Goal: Use online tool/utility: Utilize a website feature to perform a specific function

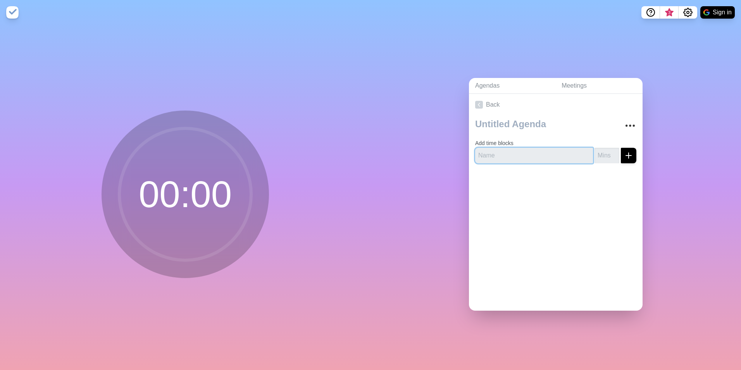
click at [507, 151] on input "text" at bounding box center [534, 156] width 118 height 16
type input "[PERSON_NAME]"
click at [603, 151] on input "number" at bounding box center [607, 156] width 25 height 16
click at [608, 154] on input "-1" at bounding box center [607, 156] width 25 height 16
click at [609, 149] on input "0" at bounding box center [607, 156] width 25 height 16
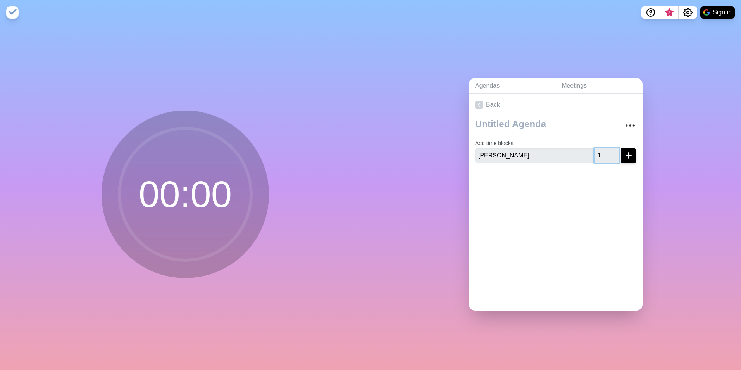
drag, startPoint x: 605, startPoint y: 150, endPoint x: 567, endPoint y: 154, distance: 37.8
type input "1"
click at [595, 154] on input "1" at bounding box center [607, 156] width 25 height 16
drag, startPoint x: 590, startPoint y: 152, endPoint x: 577, endPoint y: 155, distance: 13.8
click at [577, 155] on div "[PERSON_NAME] 1" at bounding box center [555, 156] width 161 height 16
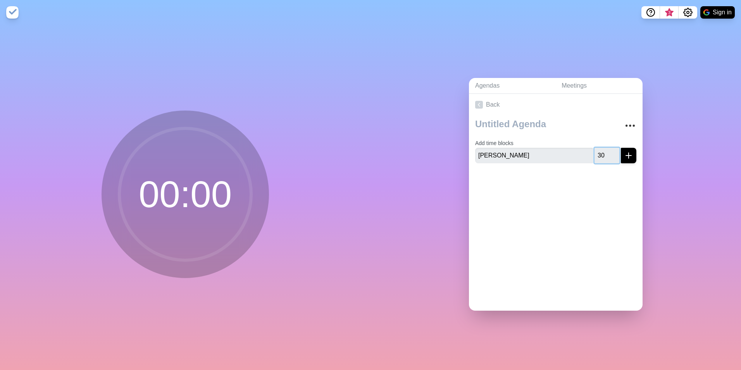
type input "30"
click at [553, 171] on div at bounding box center [556, 184] width 174 height 31
click at [632, 157] on div "Add time blocks [PERSON_NAME] 30" at bounding box center [556, 143] width 174 height 54
click at [624, 155] on icon "submit" at bounding box center [628, 155] width 9 height 9
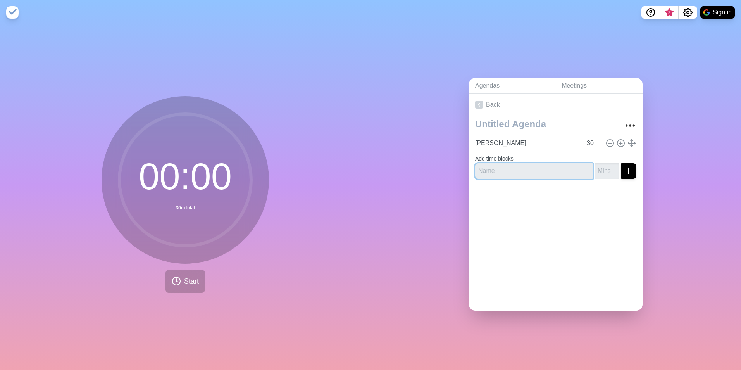
click at [511, 169] on input "text" at bounding box center [534, 171] width 118 height 16
type input "Kirsi Cashflow"
click at [595, 166] on input "number" at bounding box center [607, 171] width 25 height 16
type input "15"
click at [624, 167] on icon "submit" at bounding box center [628, 170] width 9 height 9
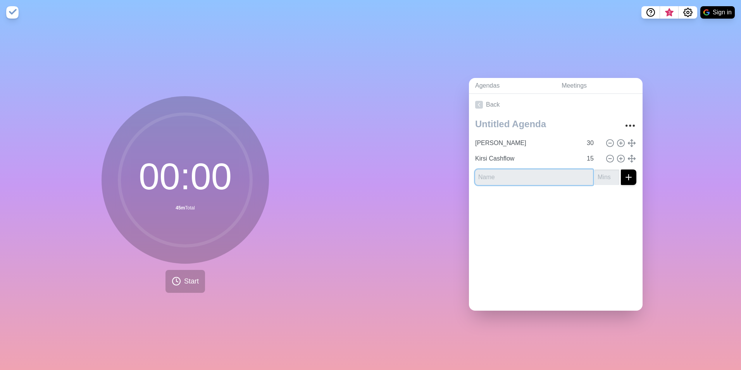
click at [527, 170] on input "text" at bounding box center [534, 177] width 118 height 16
type input "Q"
type input "Conor Quality"
click at [595, 170] on input "number" at bounding box center [607, 177] width 25 height 16
type input "15"
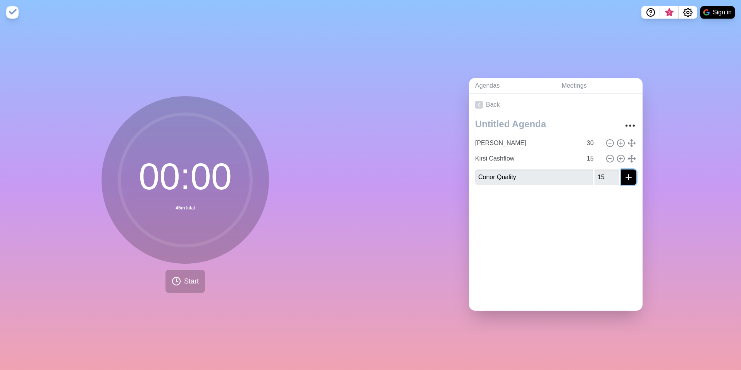
click at [628, 177] on button "submit" at bounding box center [629, 177] width 16 height 16
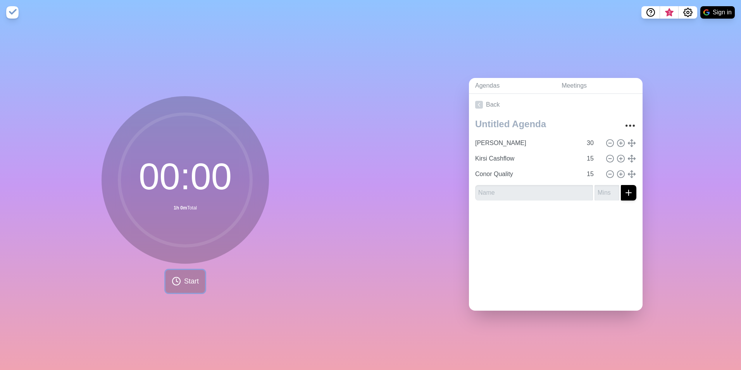
click at [180, 285] on button "Start" at bounding box center [186, 281] width 40 height 23
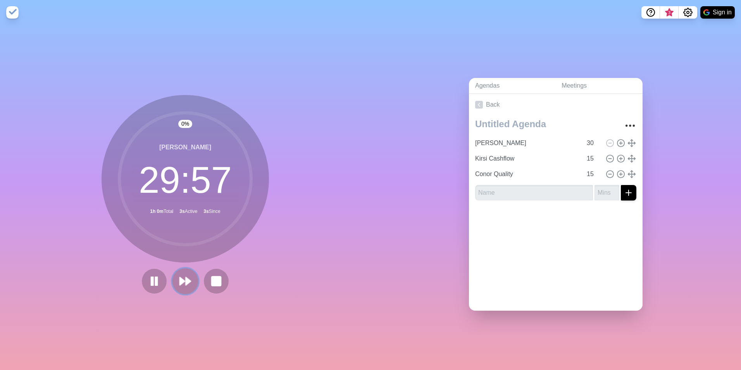
click at [182, 275] on icon at bounding box center [185, 281] width 13 height 13
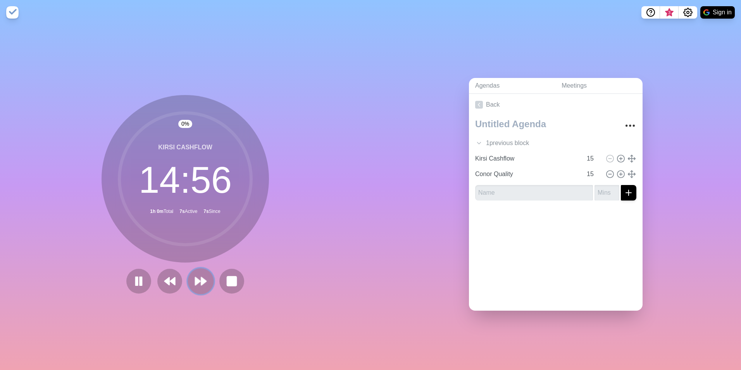
click at [195, 283] on icon at bounding box center [200, 281] width 13 height 13
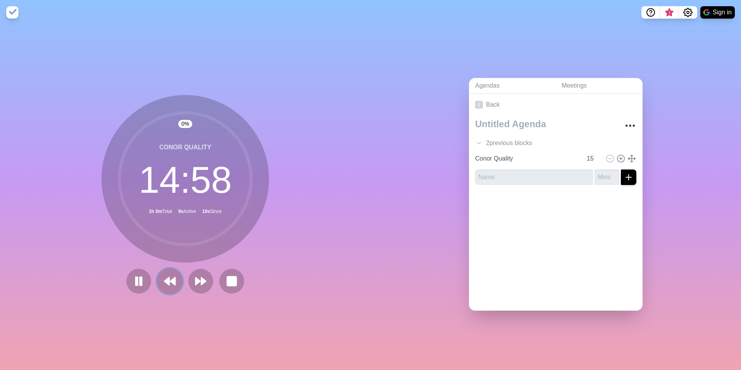
click at [170, 282] on icon at bounding box center [169, 281] width 13 height 13
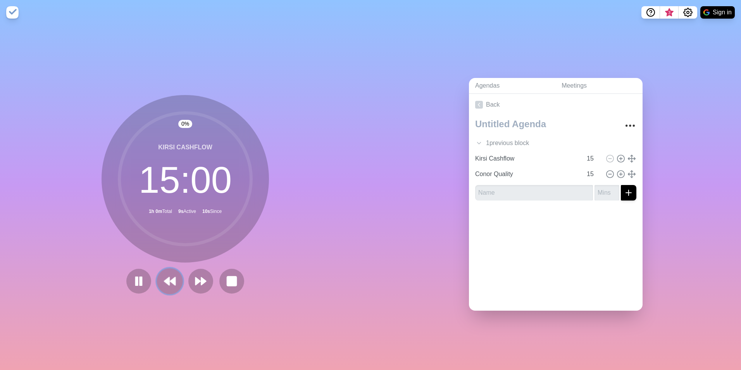
click at [170, 282] on icon at bounding box center [169, 281] width 13 height 13
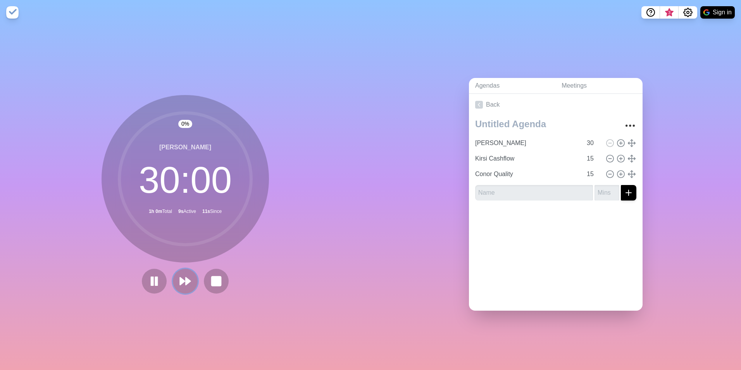
click at [173, 282] on button at bounding box center [185, 281] width 25 height 25
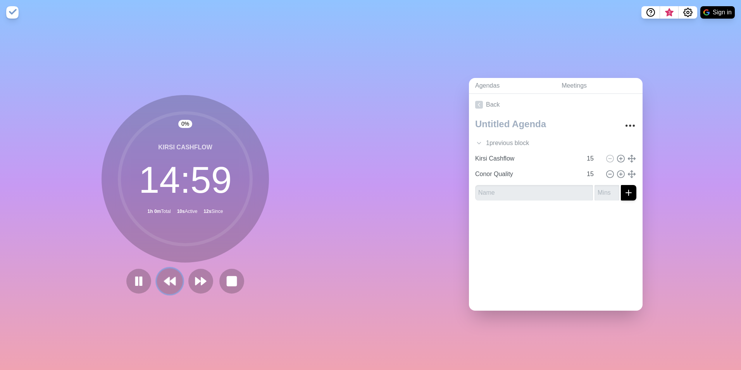
click at [158, 278] on button at bounding box center [170, 281] width 26 height 26
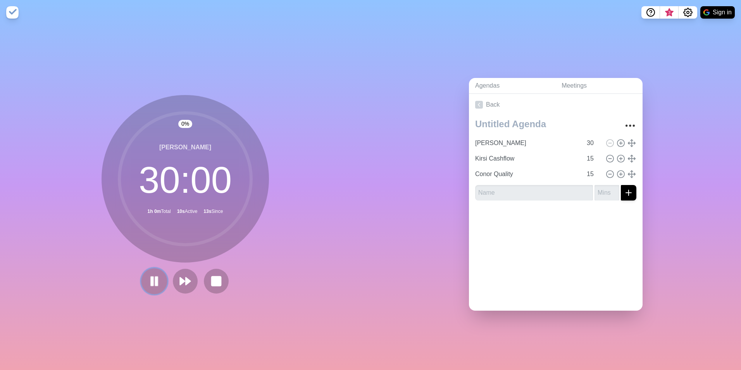
click at [162, 278] on button at bounding box center [154, 281] width 26 height 26
click at [210, 281] on icon at bounding box center [216, 281] width 13 height 13
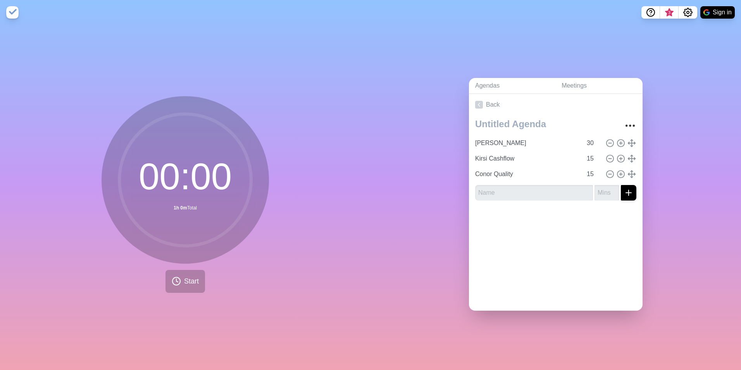
click at [631, 123] on div "[PERSON_NAME] 30 Kirsi Cashflow 15 Conor Quality 15" at bounding box center [556, 161] width 174 height 91
click at [626, 123] on icon "More" at bounding box center [630, 125] width 12 height 12
click at [658, 126] on div "Agendas Meetings Back Clear time blocks Duplicate agenda Delete agenda Archive …" at bounding box center [556, 197] width 371 height 345
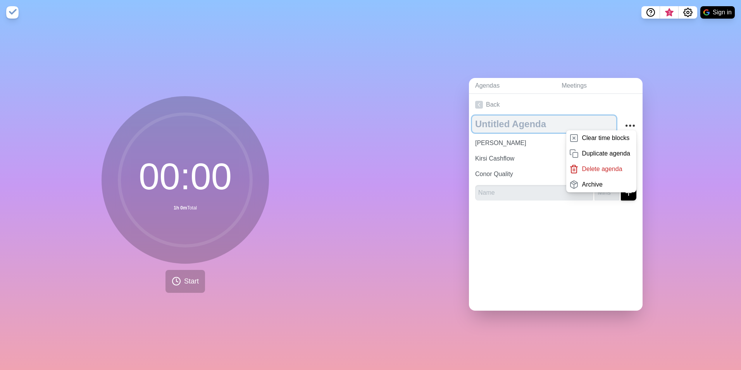
click at [553, 121] on textarea at bounding box center [544, 124] width 144 height 17
click at [659, 124] on div "Agendas Meetings Back Clear time blocks Duplicate agenda Delete agenda Archive …" at bounding box center [556, 197] width 371 height 345
click at [648, 168] on div "Agendas Meetings Back Clear time blocks Duplicate agenda Delete agenda Archive …" at bounding box center [556, 197] width 371 height 345
click at [605, 210] on div at bounding box center [556, 222] width 174 height 31
click at [532, 123] on textarea at bounding box center [544, 124] width 144 height 17
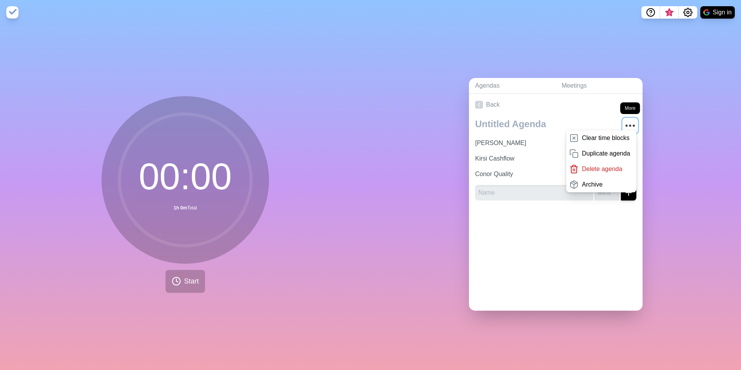
click at [624, 123] on icon "More" at bounding box center [630, 125] width 12 height 12
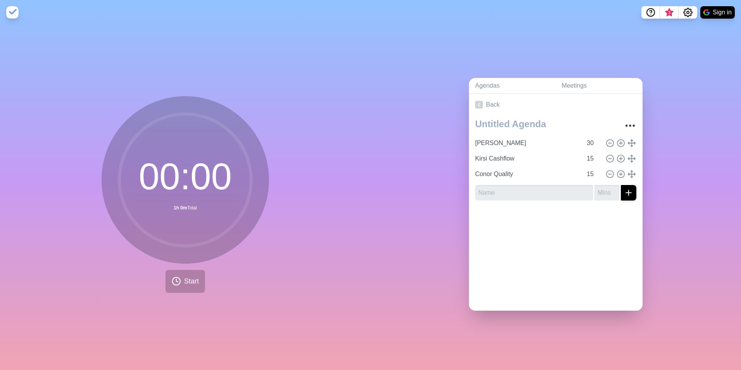
click at [11, 11] on img at bounding box center [12, 12] width 12 height 12
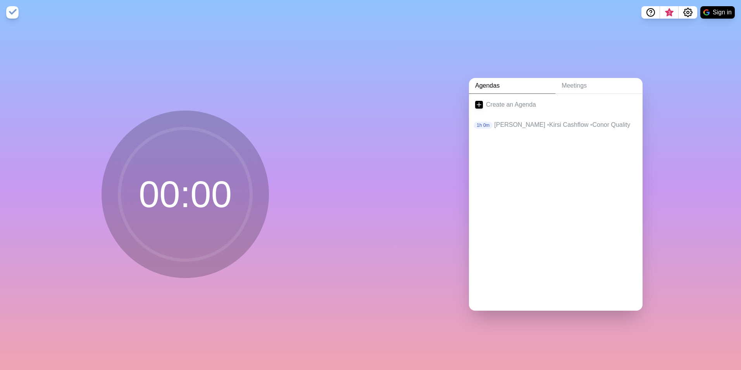
click at [10, 12] on img at bounding box center [12, 12] width 12 height 12
click at [480, 122] on p "1h 0m" at bounding box center [483, 125] width 19 height 7
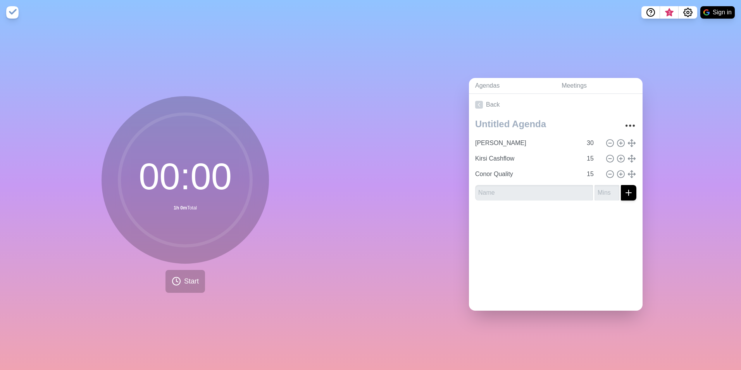
click at [7, 13] on img at bounding box center [12, 12] width 12 height 12
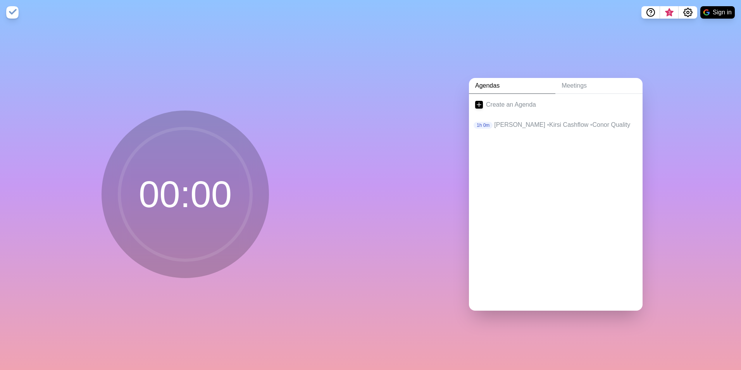
click at [195, 176] on circle at bounding box center [185, 194] width 132 height 132
click at [14, 9] on img at bounding box center [12, 12] width 12 height 12
click at [575, 85] on link "Meetings" at bounding box center [599, 86] width 87 height 16
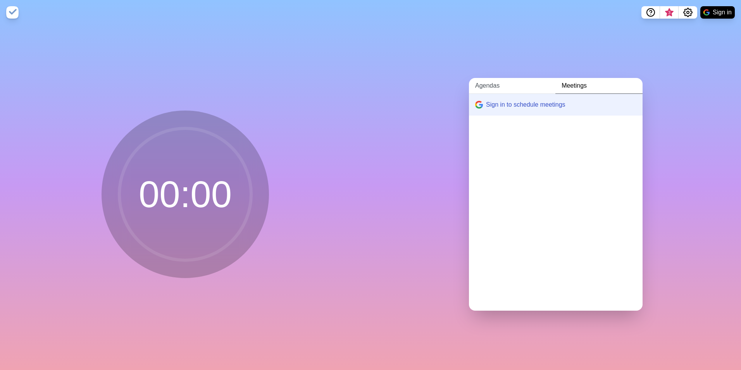
click at [492, 83] on link "Agendas" at bounding box center [512, 86] width 86 height 16
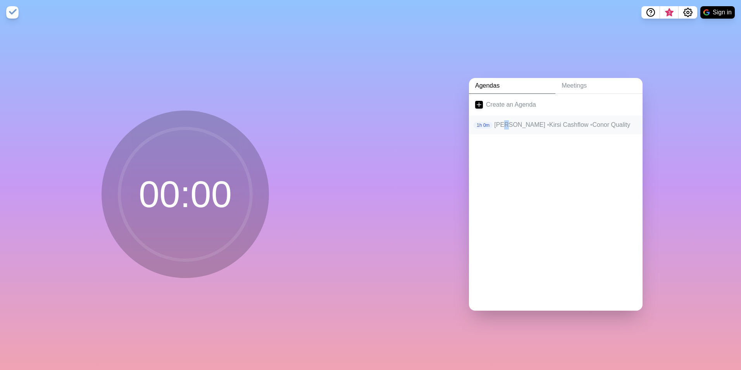
click at [501, 126] on p "[PERSON_NAME] • Kirsi Cashflow • Conor Quality" at bounding box center [565, 124] width 142 height 9
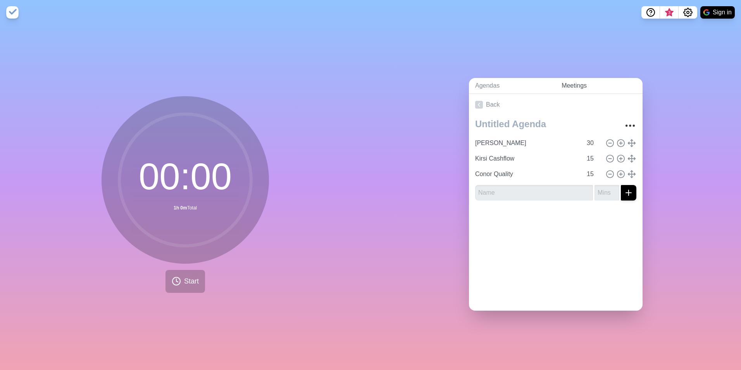
drag, startPoint x: 501, startPoint y: 126, endPoint x: 580, endPoint y: 83, distance: 90.2
click at [580, 83] on link "Meetings" at bounding box center [599, 86] width 87 height 16
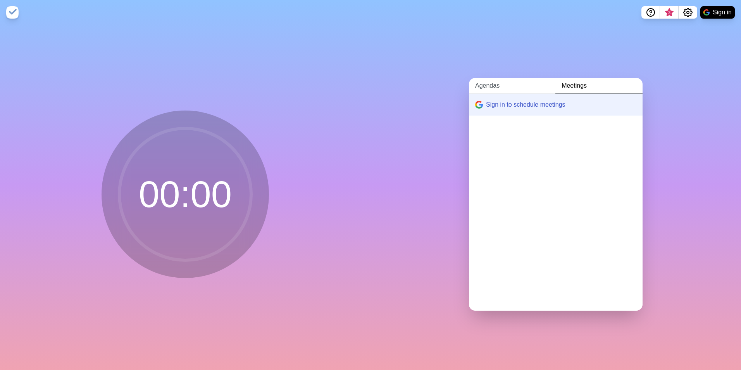
click at [499, 86] on link "Agendas" at bounding box center [512, 86] width 86 height 16
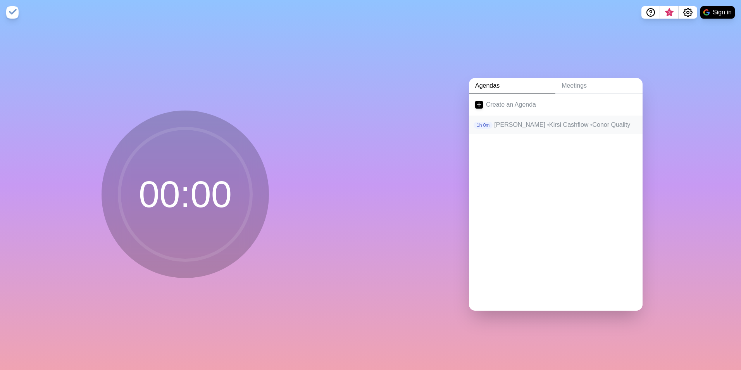
click at [515, 126] on p "[PERSON_NAME] • Kirsi Cashflow • Conor Quality" at bounding box center [565, 124] width 142 height 9
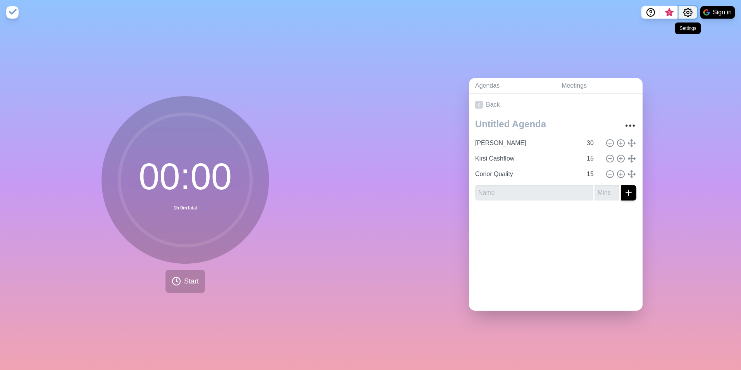
click at [684, 12] on icon "Settings" at bounding box center [688, 12] width 9 height 9
click at [663, 31] on p "Preferences" at bounding box center [662, 29] width 33 height 9
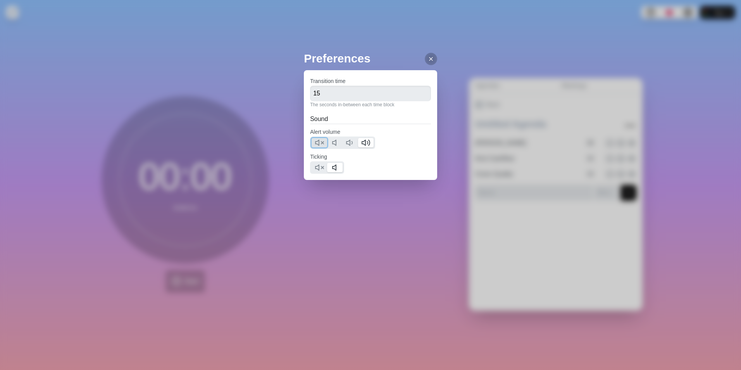
click at [317, 145] on icon at bounding box center [319, 142] width 9 height 9
click at [317, 168] on polygon at bounding box center [317, 167] width 3 height 5
click at [428, 58] on icon at bounding box center [431, 59] width 6 height 6
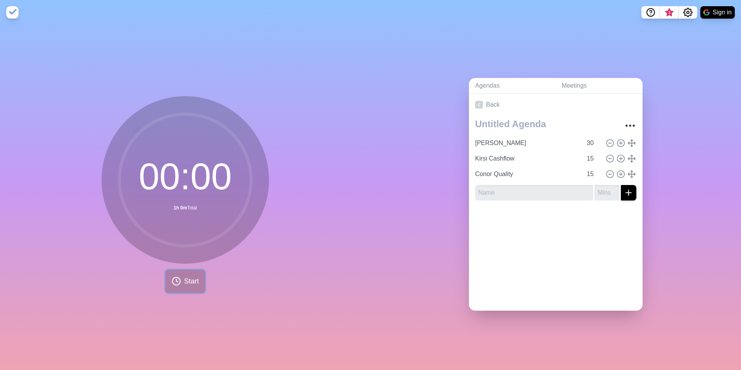
click at [184, 280] on span "Start" at bounding box center [191, 281] width 15 height 10
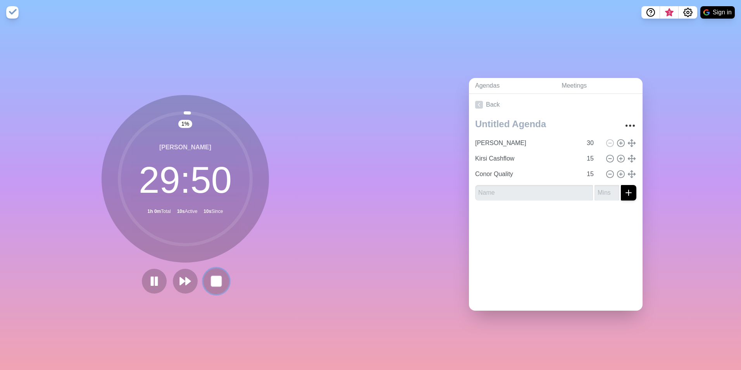
click at [217, 279] on rect at bounding box center [216, 281] width 10 height 10
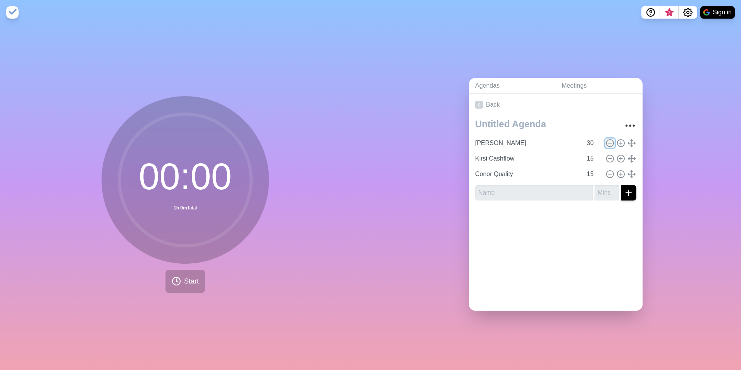
click at [606, 139] on icon at bounding box center [610, 143] width 9 height 9
type input "Kirsi Cashflow"
type input "15"
type input "Conor Quality"
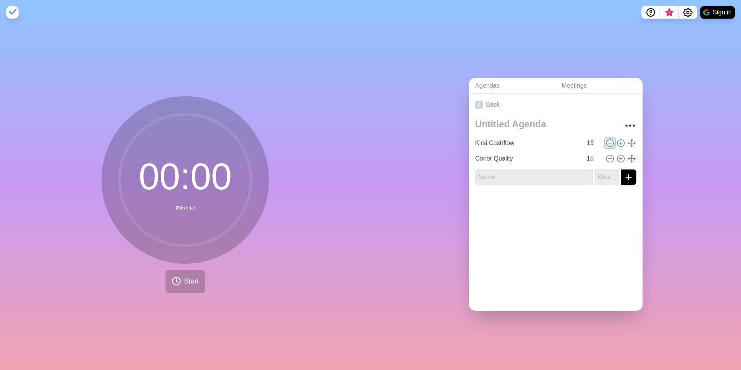
click at [607, 140] on circle at bounding box center [610, 143] width 7 height 7
type input "Conor Quality"
click at [592, 143] on input "14" at bounding box center [593, 143] width 19 height 16
click at [592, 143] on input "13" at bounding box center [593, 143] width 19 height 16
click at [592, 143] on input "12" at bounding box center [593, 143] width 19 height 16
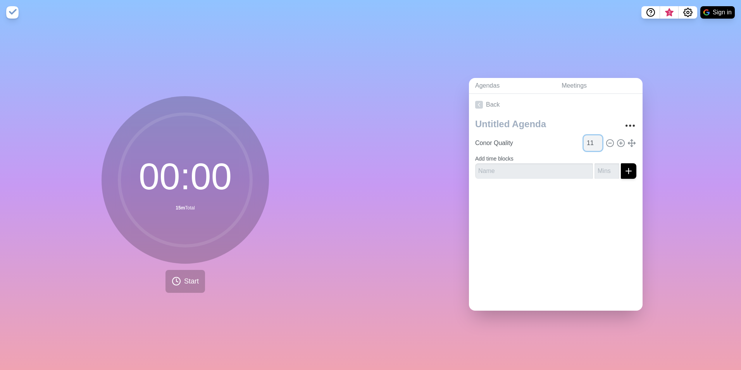
click at [592, 143] on input "11" at bounding box center [593, 143] width 19 height 16
type input "10"
click at [592, 143] on input "10" at bounding box center [593, 143] width 19 height 16
click at [617, 143] on button at bounding box center [621, 142] width 9 height 9
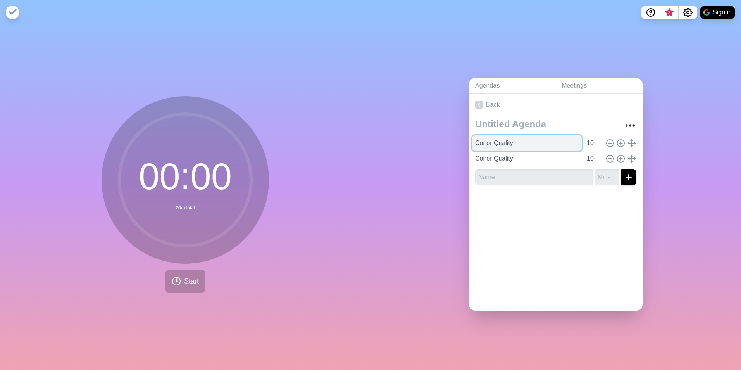
click at [528, 143] on input "Conor Quality" at bounding box center [527, 143] width 110 height 16
type input "Kirsi Cashflow"
click at [686, 13] on icon "Settings" at bounding box center [688, 12] width 9 height 9
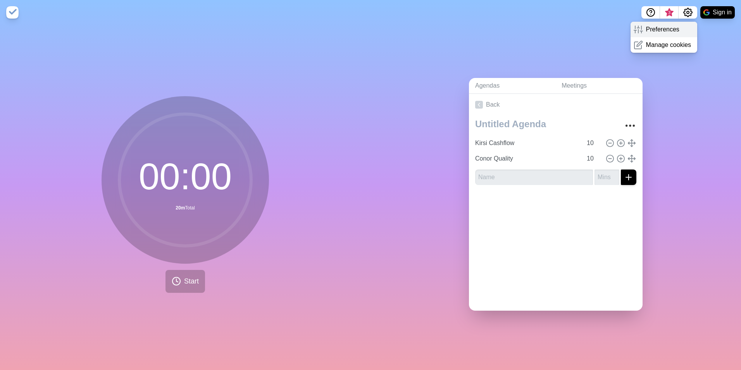
click at [666, 32] on p "Preferences" at bounding box center [662, 29] width 33 height 9
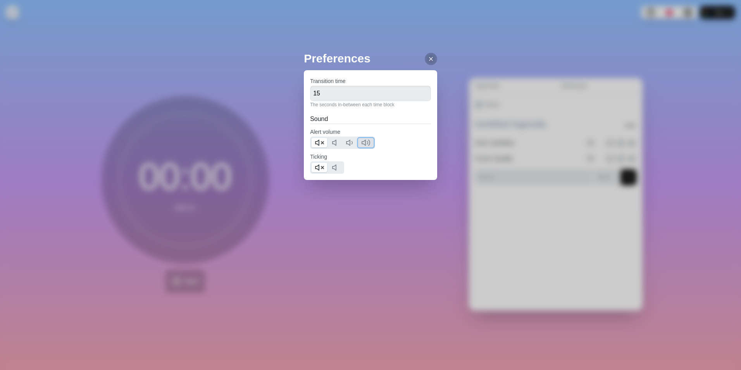
click at [372, 144] on button at bounding box center [366, 142] width 16 height 9
click at [430, 58] on line at bounding box center [431, 58] width 3 height 3
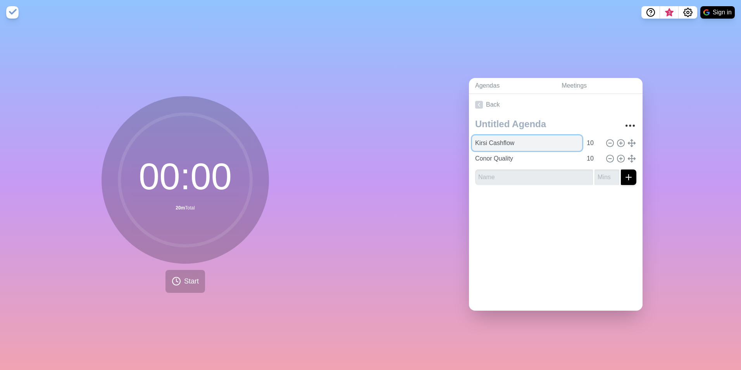
drag, startPoint x: 523, startPoint y: 138, endPoint x: 577, endPoint y: 144, distance: 54.6
click at [523, 138] on input "Kirsi Cashflow" at bounding box center [527, 143] width 110 height 16
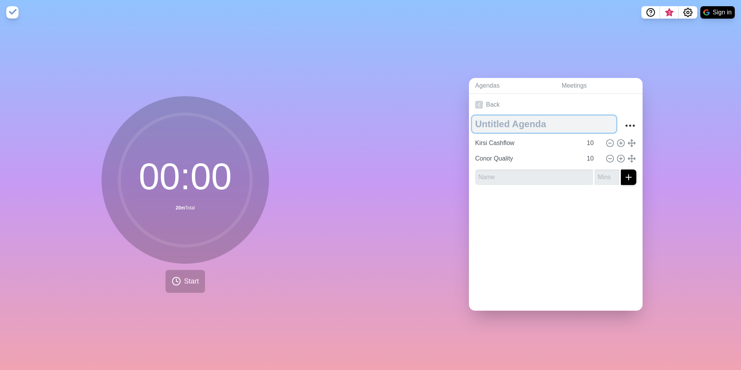
click at [535, 124] on textarea at bounding box center [544, 124] width 144 height 17
type textarea "Execs"
